Goal: Task Accomplishment & Management: Manage account settings

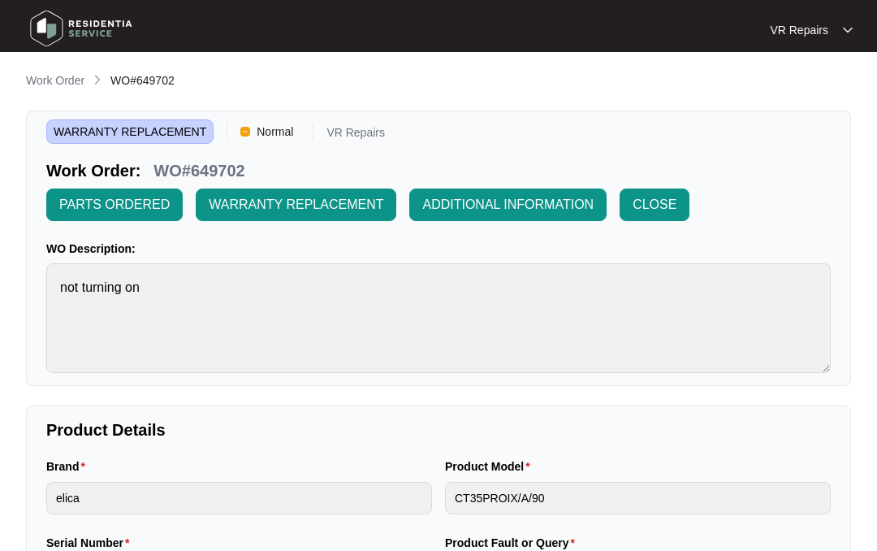
click at [66, 75] on p "Work Order" at bounding box center [55, 80] width 58 height 16
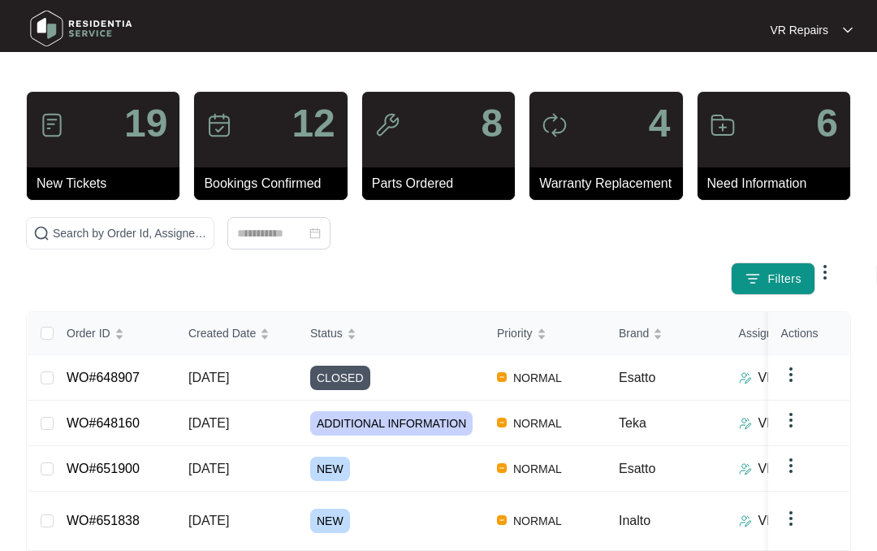
click at [399, 295] on div "Filters" at bounding box center [438, 256] width 838 height 78
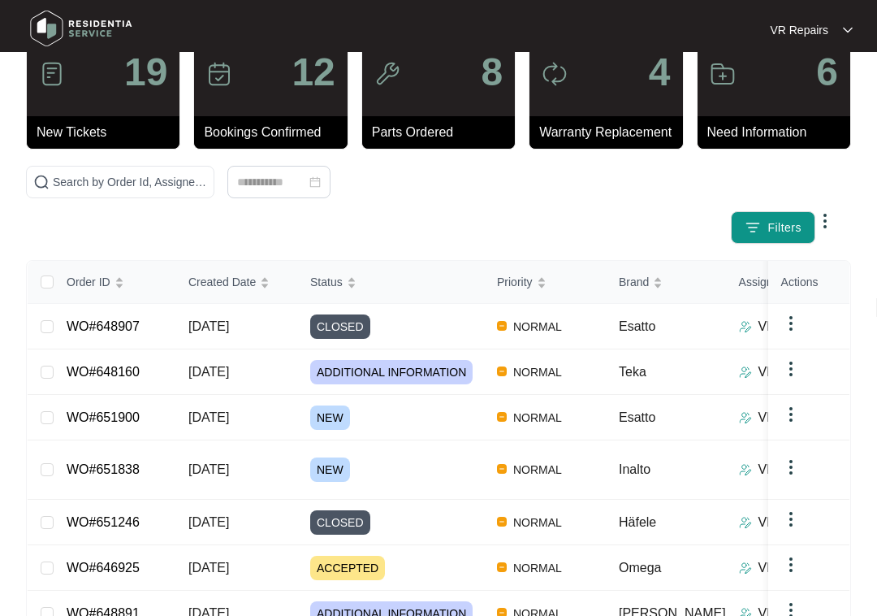
scroll to position [55, 0]
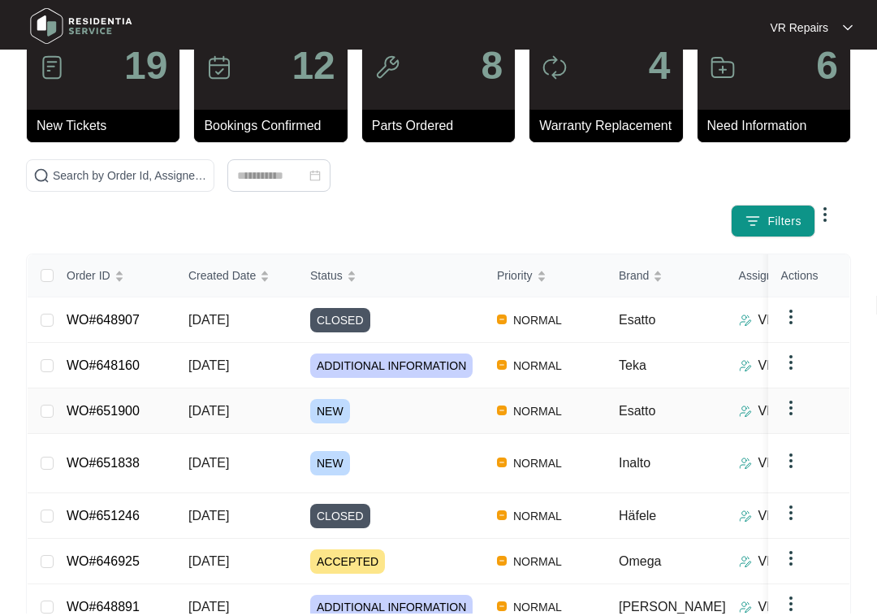
click at [138, 407] on link "WO#651900" at bounding box center [103, 413] width 73 height 14
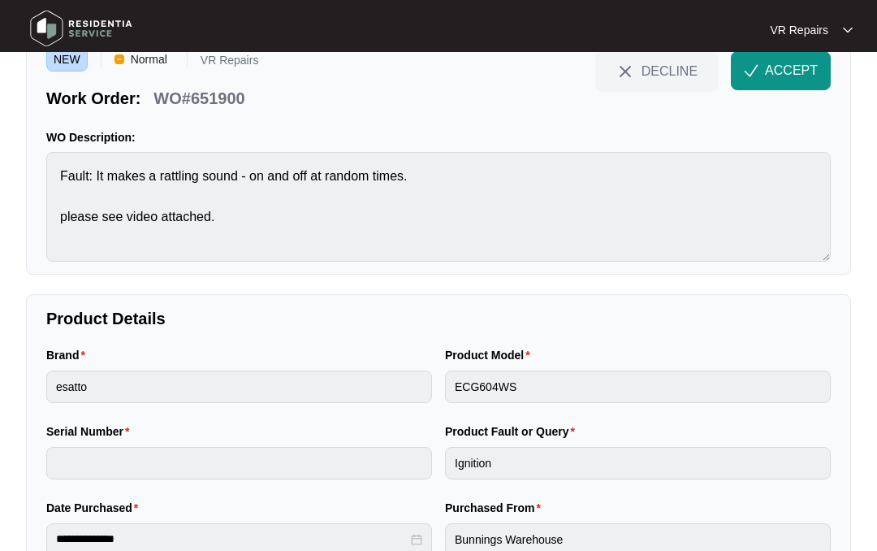
scroll to position [58, 0]
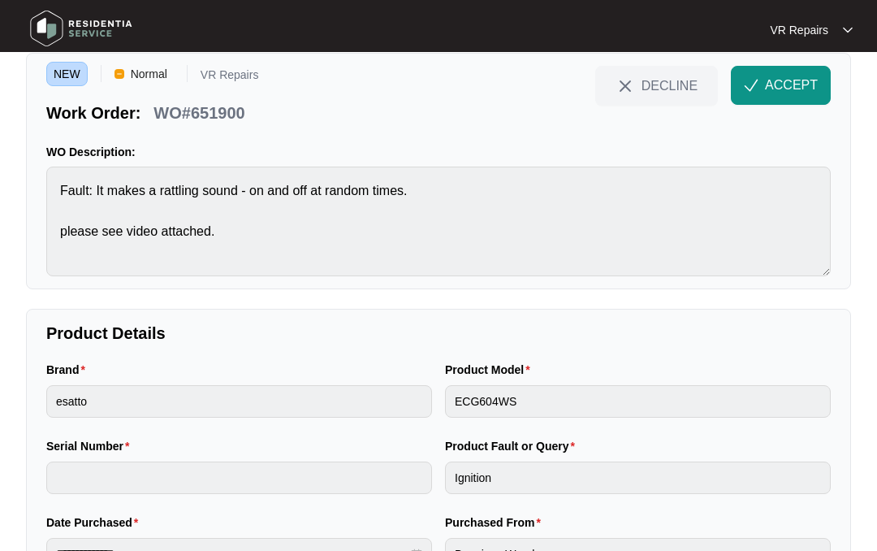
click at [781, 88] on span "ACCEPT" at bounding box center [791, 85] width 53 height 19
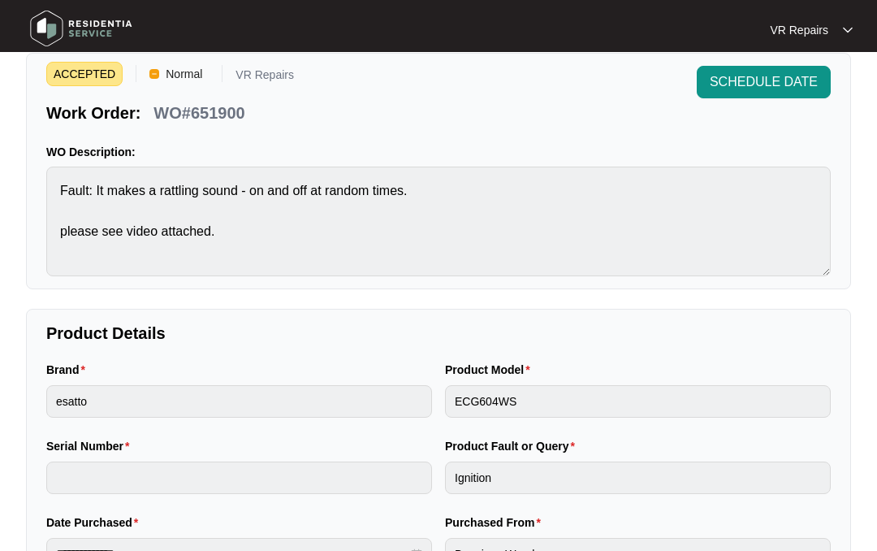
scroll to position [0, 0]
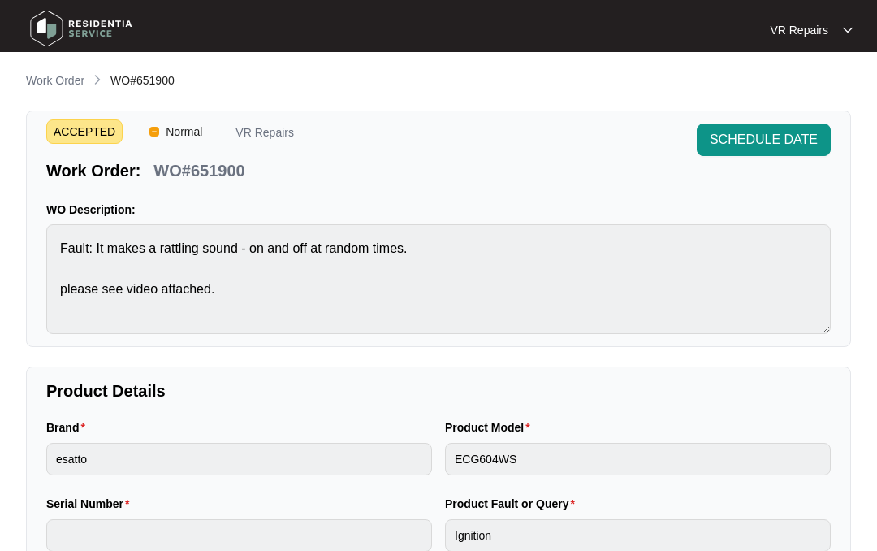
click at [59, 76] on p "Work Order" at bounding box center [55, 80] width 58 height 16
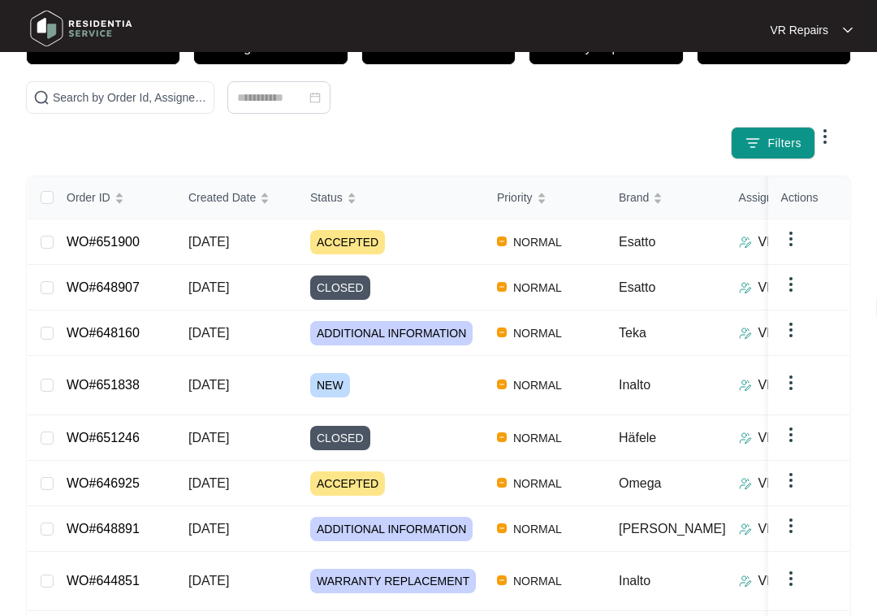
scroll to position [139, 0]
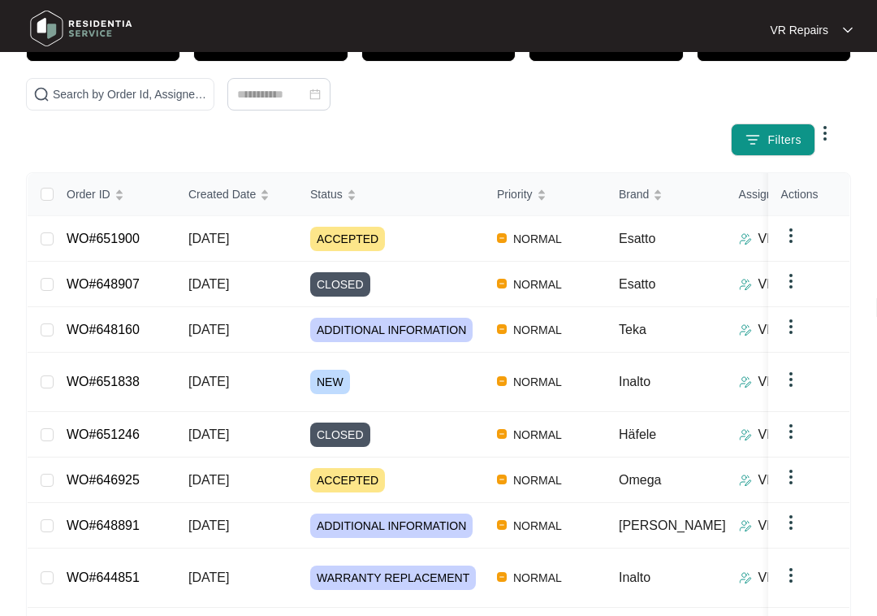
click at [130, 375] on link "WO#651838" at bounding box center [103, 382] width 73 height 14
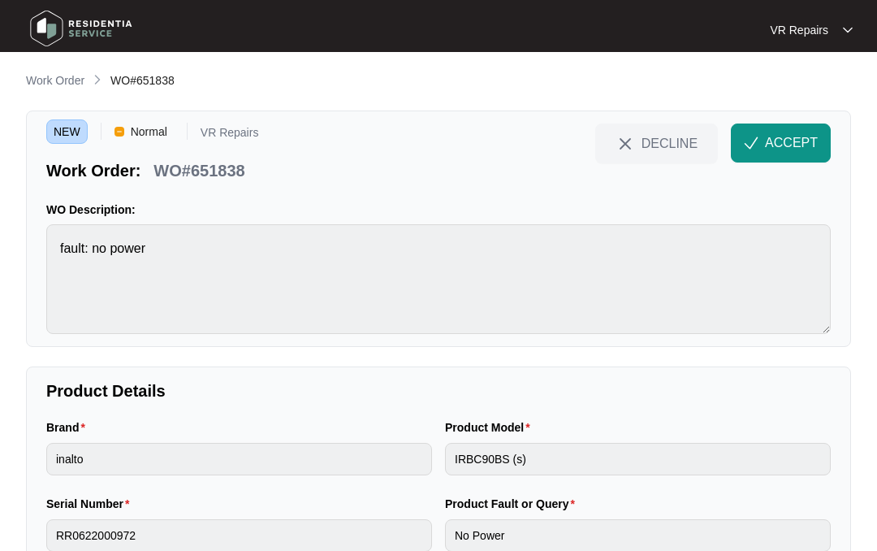
click at [795, 139] on span "ACCEPT" at bounding box center [791, 142] width 53 height 19
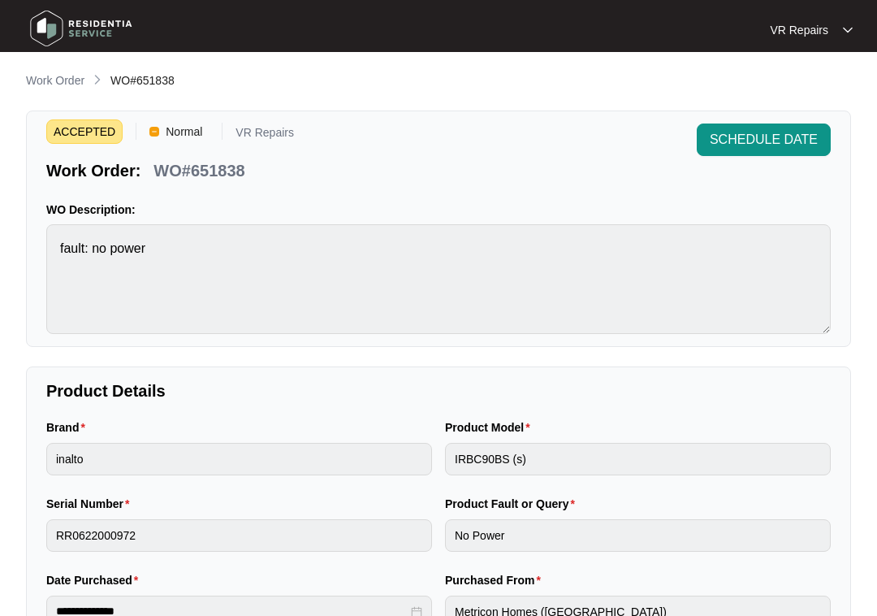
click at [54, 79] on p "Work Order" at bounding box center [55, 80] width 58 height 16
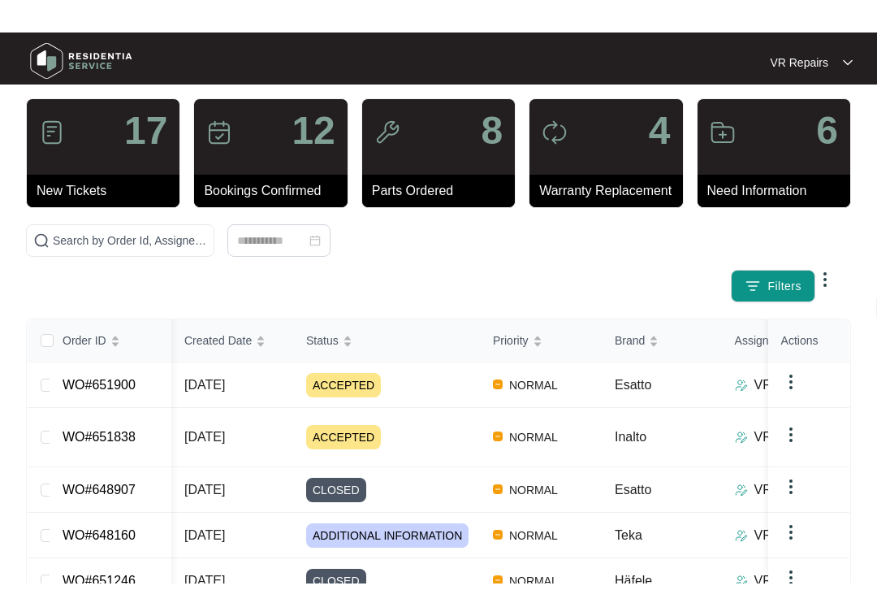
scroll to position [71, 0]
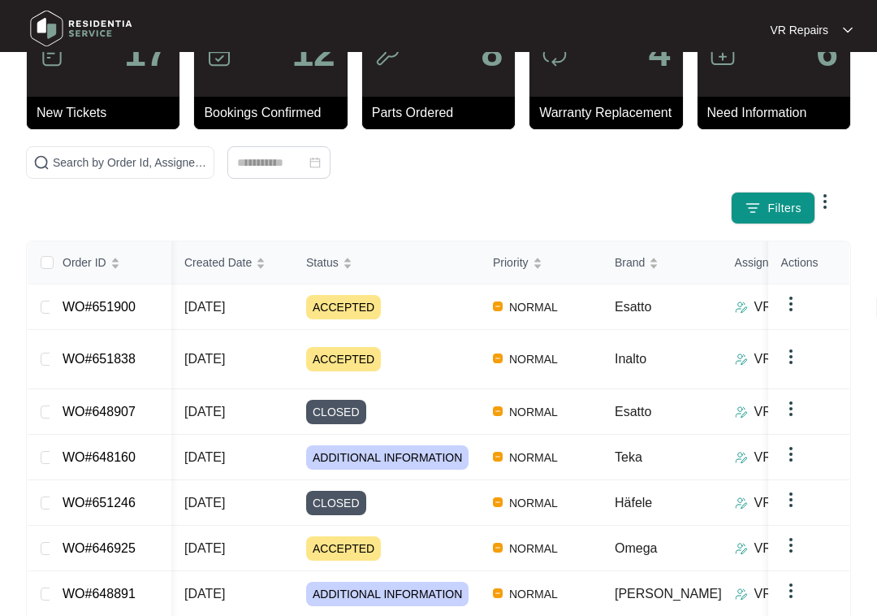
click at [132, 305] on link "WO#651900" at bounding box center [99, 307] width 73 height 14
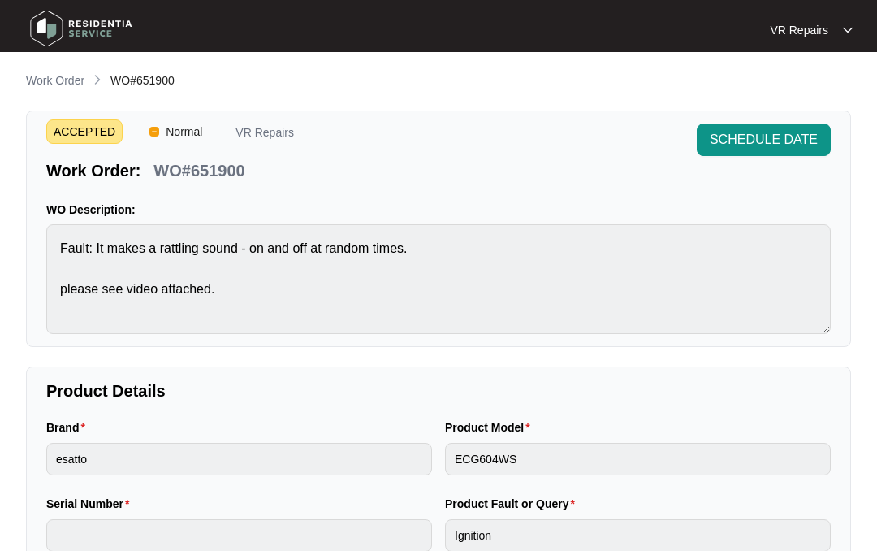
click at [55, 79] on p "Work Order" at bounding box center [55, 80] width 58 height 16
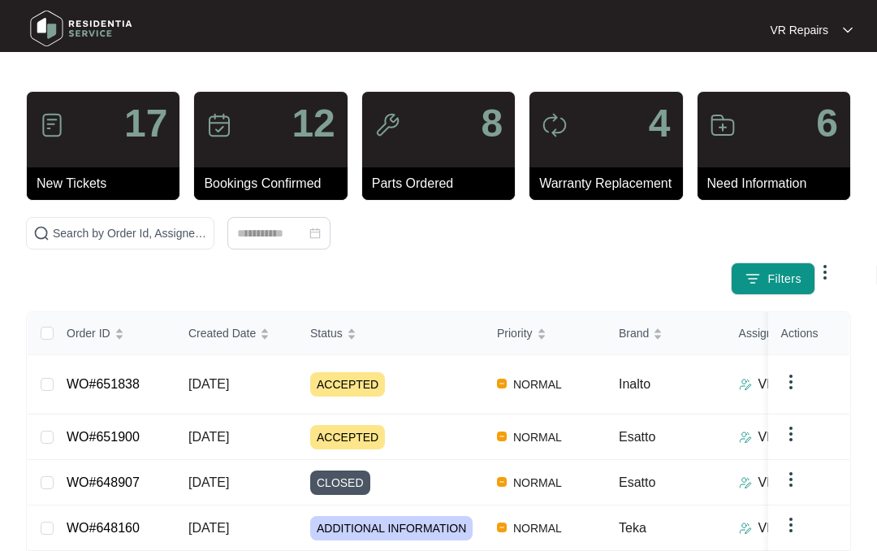
click at [136, 430] on link "WO#651900" at bounding box center [103, 437] width 73 height 14
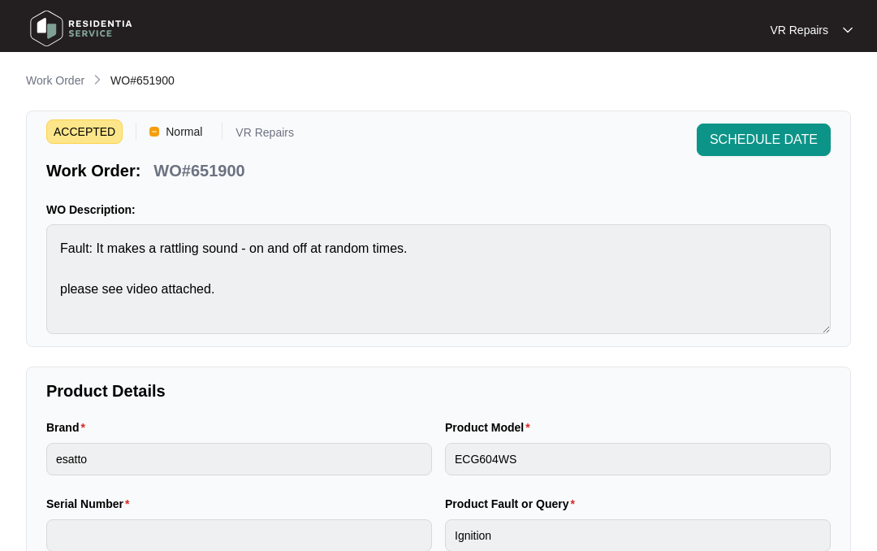
click at [55, 80] on p "Work Order" at bounding box center [55, 80] width 58 height 16
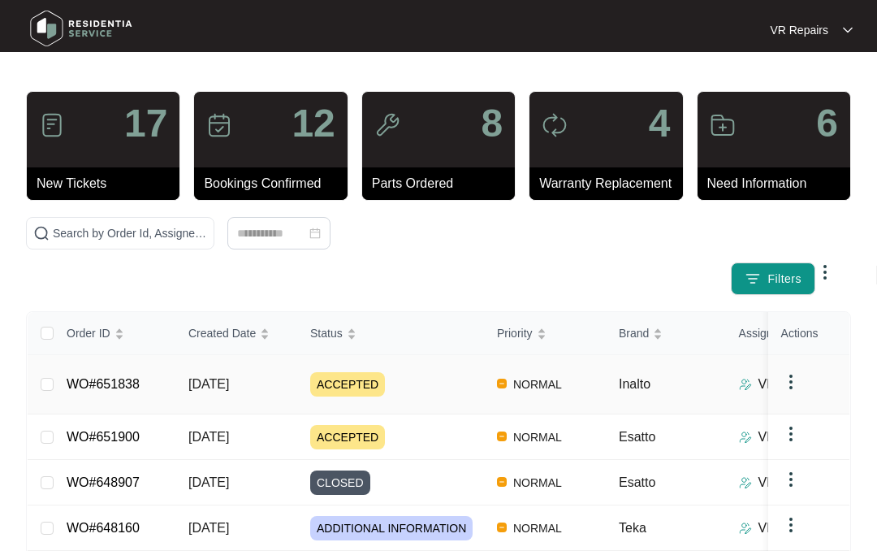
click at [131, 377] on link "WO#651838" at bounding box center [103, 384] width 73 height 14
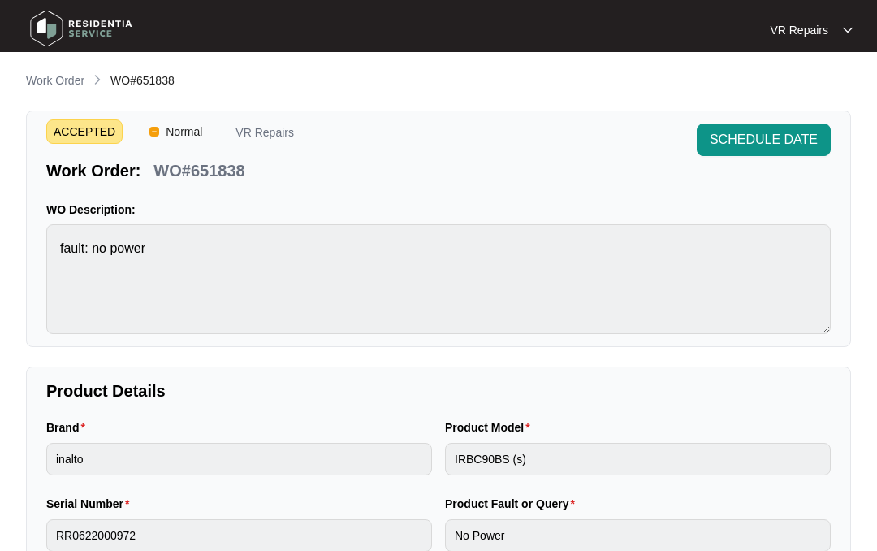
click at [63, 77] on p "Work Order" at bounding box center [55, 80] width 58 height 16
